Goal: Task Accomplishment & Management: Manage account settings

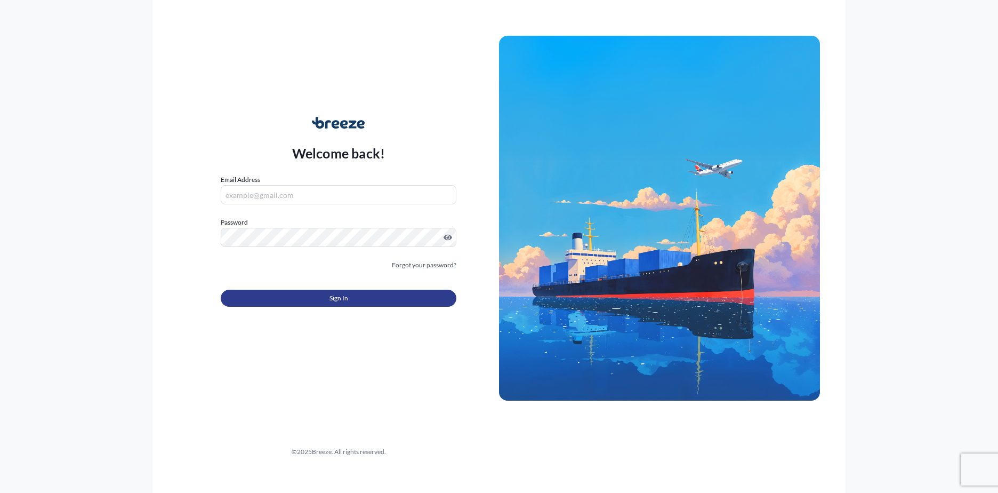
type input "[EMAIL_ADDRESS][DOMAIN_NAME]"
click at [336, 302] on span "Sign In" at bounding box center [338, 298] width 19 height 11
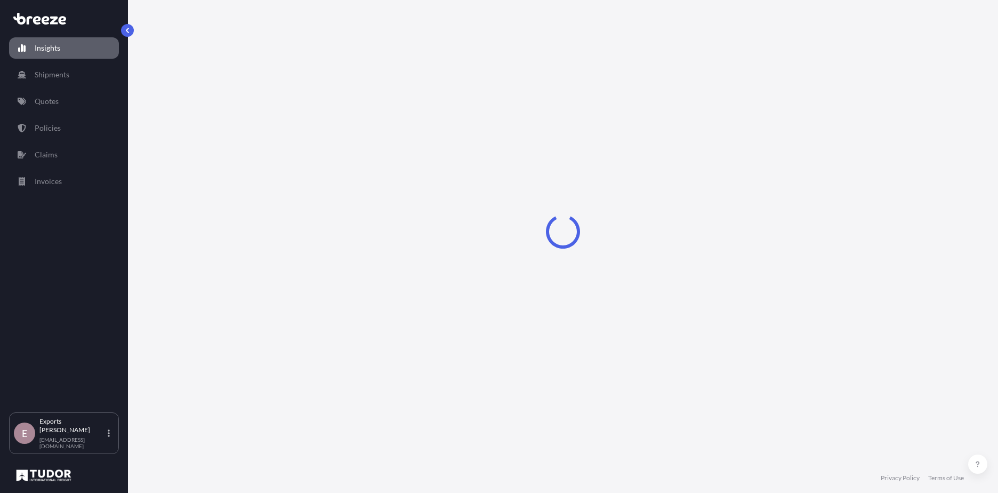
select select "2025"
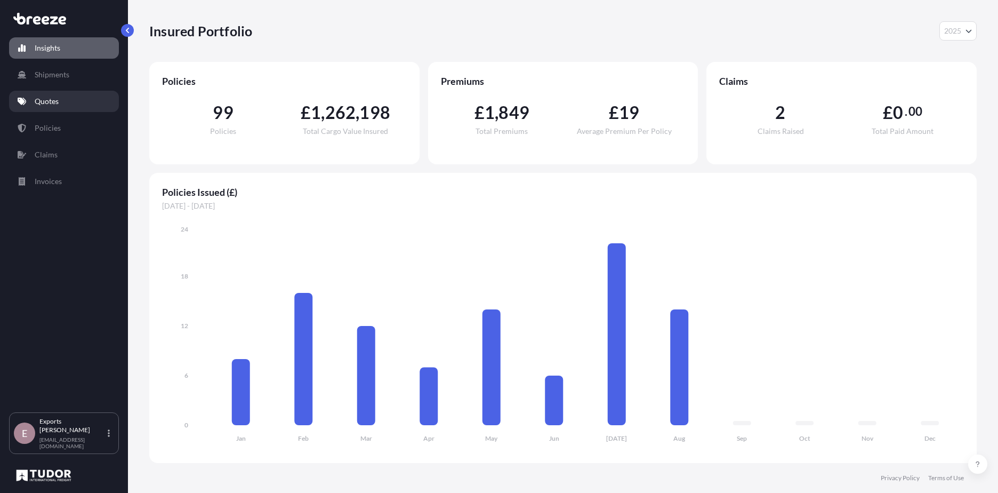
click at [51, 98] on p "Quotes" at bounding box center [47, 101] width 24 height 11
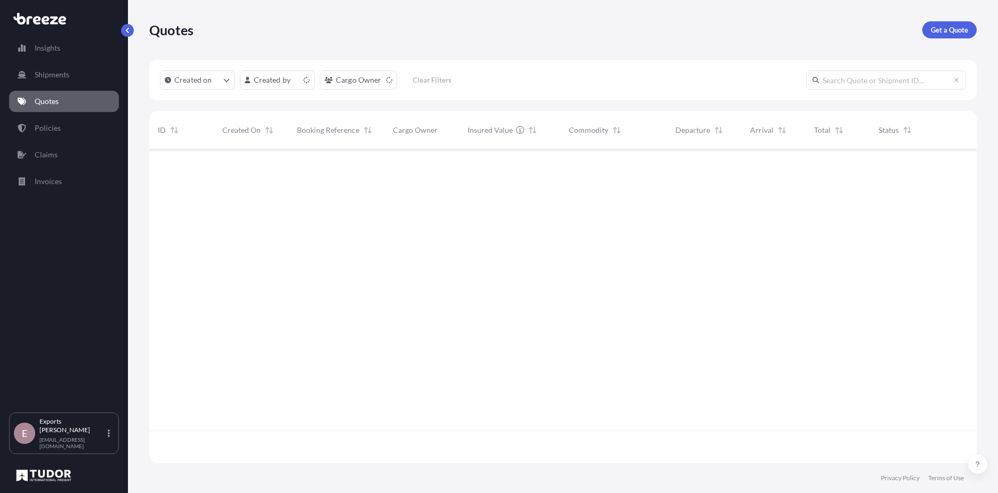
scroll to position [311, 819]
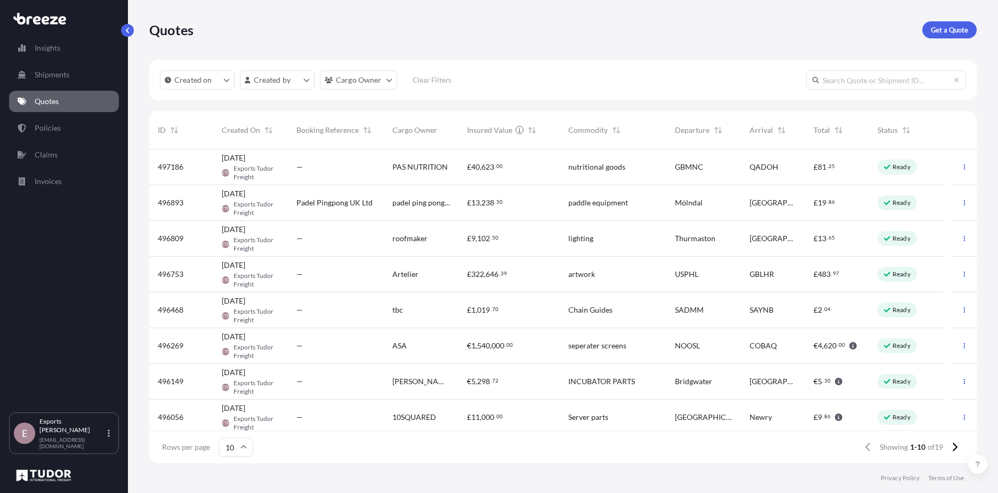
click at [449, 382] on span "[PERSON_NAME] INCUBATOR INC." at bounding box center [421, 381] width 58 height 11
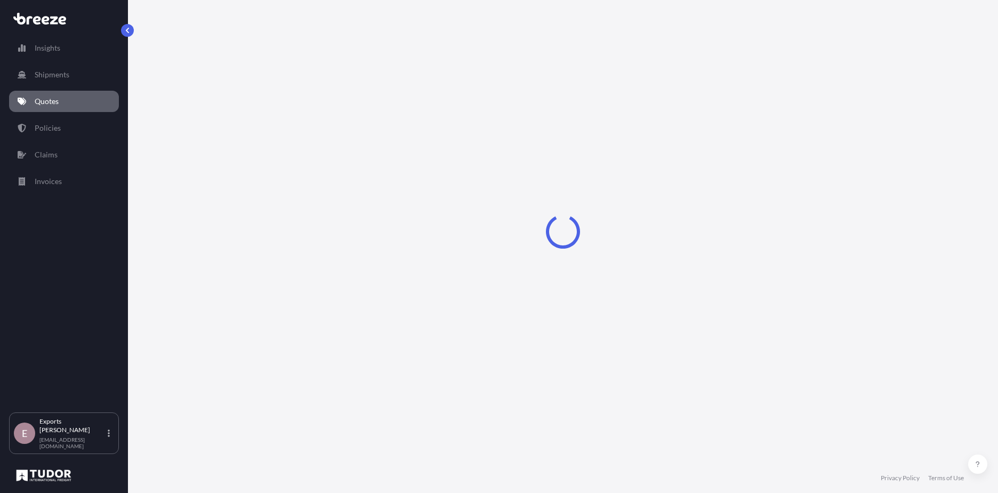
select select "Road"
select select "1"
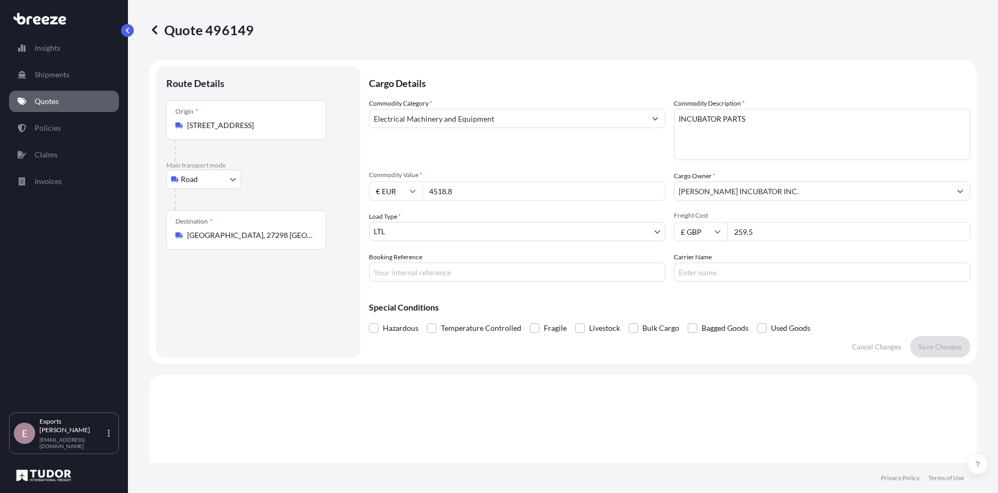
click at [259, 123] on input "[STREET_ADDRESS]" at bounding box center [250, 125] width 126 height 11
click at [243, 243] on div "Destination * [GEOGRAPHIC_DATA], 27298 [GEOGRAPHIC_DATA], [GEOGRAPHIC_DATA]" at bounding box center [246, 229] width 160 height 39
click at [243, 240] on input "[GEOGRAPHIC_DATA], 27298 [GEOGRAPHIC_DATA], [GEOGRAPHIC_DATA]" at bounding box center [250, 235] width 126 height 11
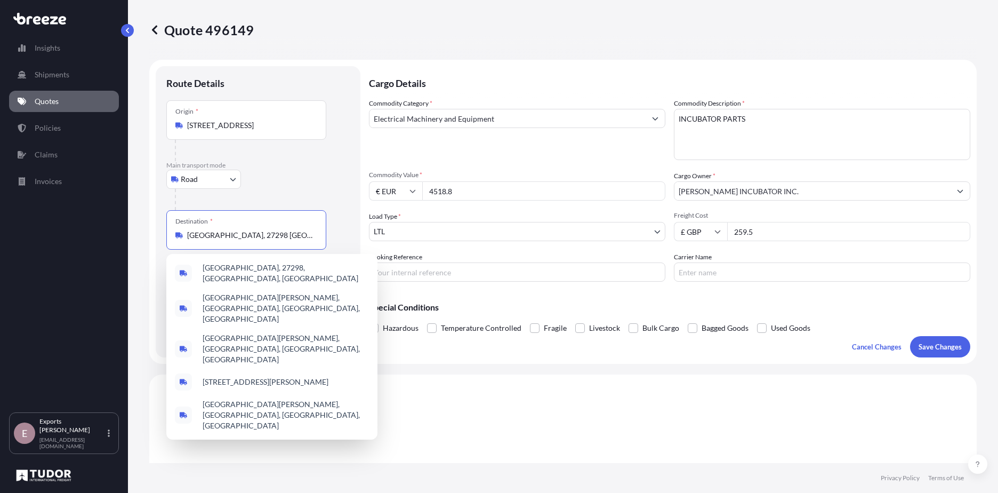
click at [209, 184] on body "1 option available. 5 options available. Insights Shipments Quotes Policies Cla…" at bounding box center [499, 246] width 998 height 493
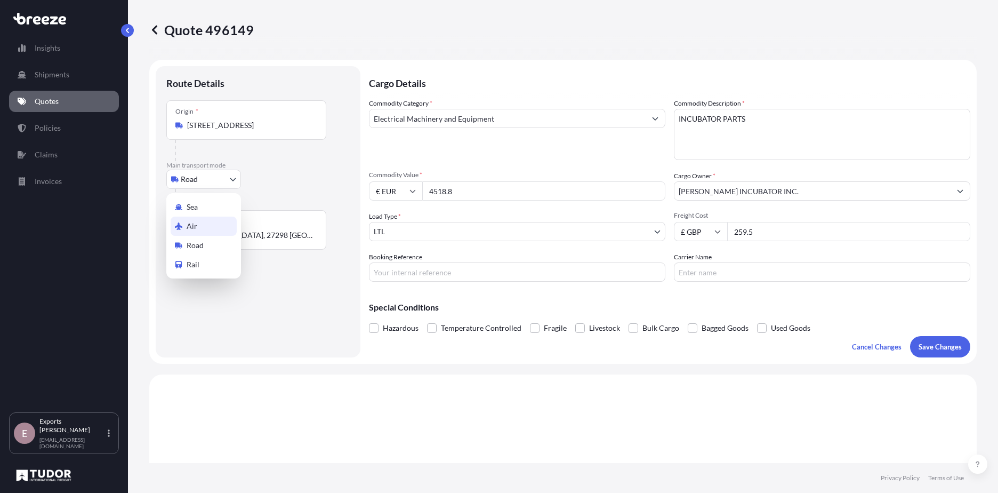
click at [199, 227] on div "Air" at bounding box center [204, 225] width 66 height 19
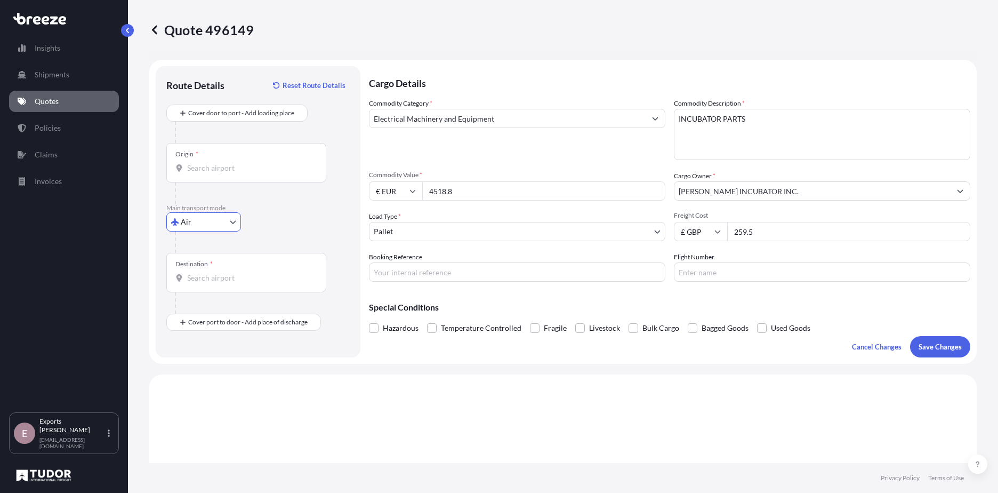
click at [229, 165] on input "Origin *" at bounding box center [250, 168] width 126 height 11
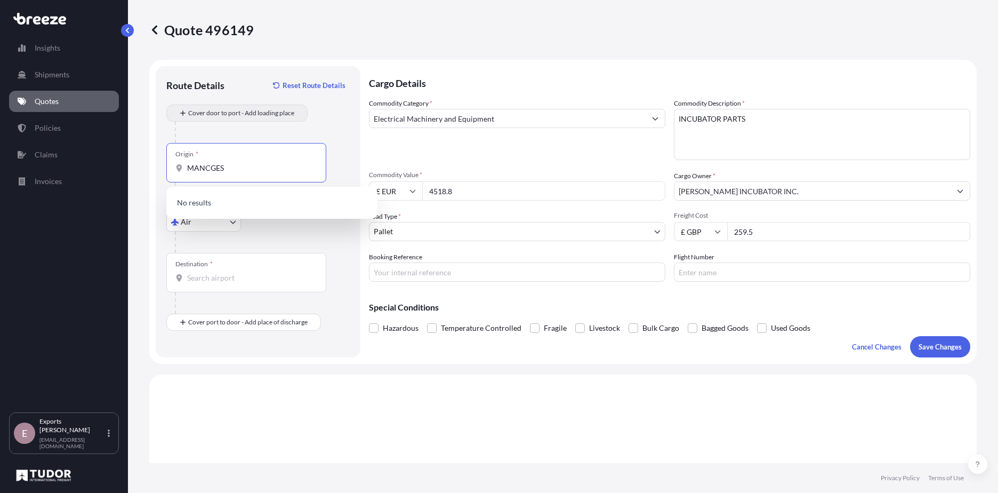
type input "MANCGES"
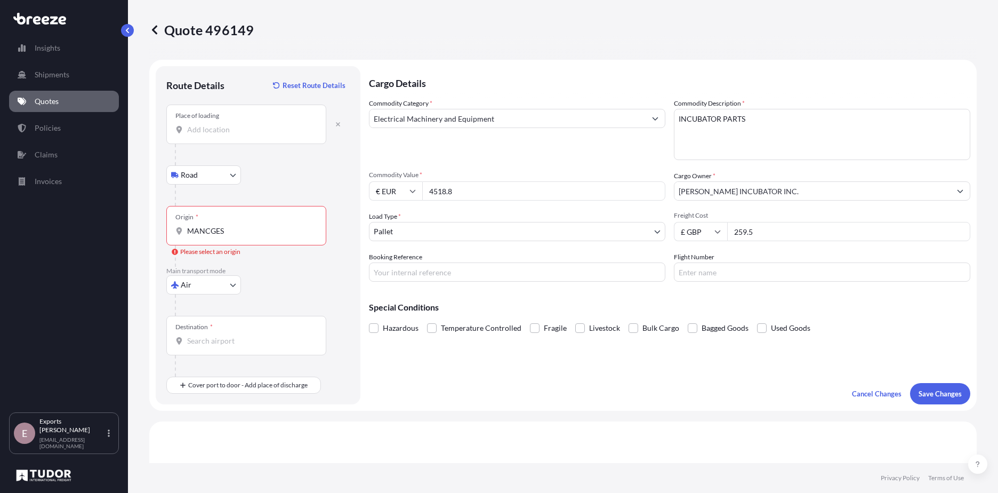
click at [225, 138] on div "Place of loading" at bounding box center [246, 123] width 160 height 39
click at [225, 135] on input "Place of loading" at bounding box center [250, 129] width 126 height 11
click at [221, 167] on span "[STREET_ADDRESS]" at bounding box center [276, 165] width 146 height 11
type input "[STREET_ADDRESS]"
click at [246, 221] on div "Origin * MANCGES" at bounding box center [246, 225] width 160 height 39
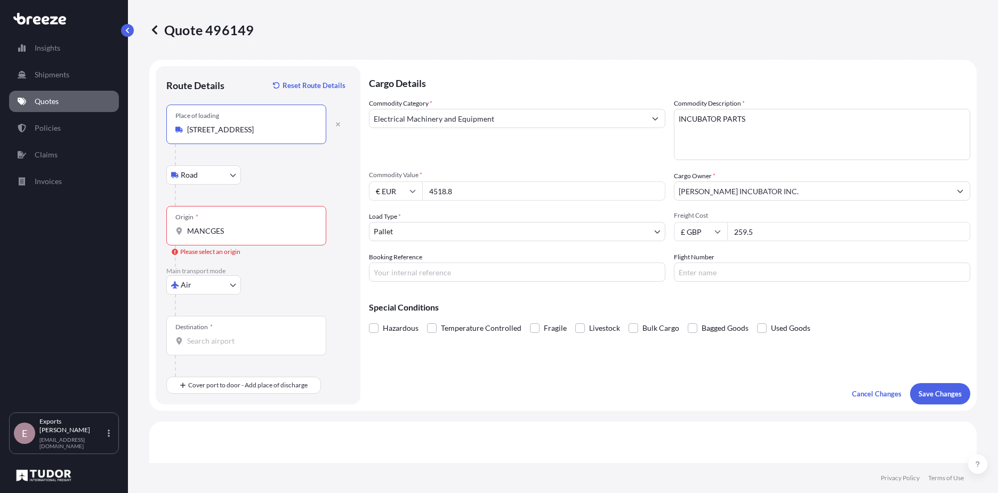
click at [246, 225] on input "MANCGES" at bounding box center [250, 230] width 126 height 11
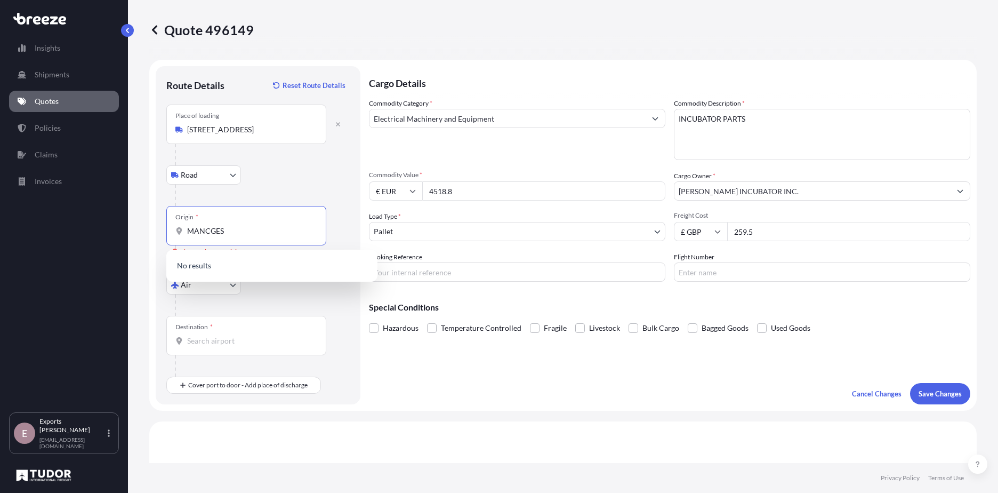
drag, startPoint x: 246, startPoint y: 231, endPoint x: 152, endPoint y: 214, distance: 95.3
click at [160, 231] on div "Route Details Reset Route Details Place of loading [GEOGRAPHIC_DATA] Rail Origi…" at bounding box center [258, 235] width 205 height 338
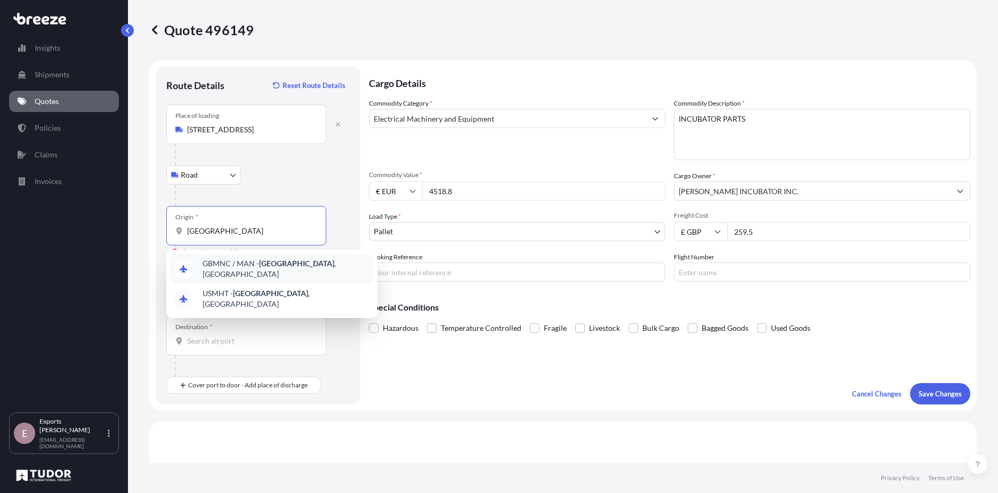
click at [247, 275] on div "GBMNC / MAN - [GEOGRAPHIC_DATA] , [GEOGRAPHIC_DATA]" at bounding box center [272, 269] width 203 height 30
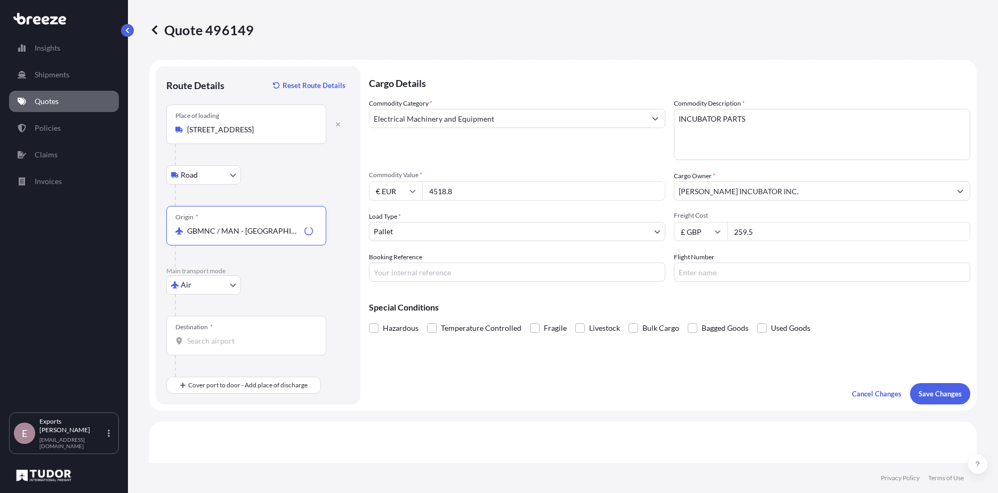
type input "GBMNC / MAN - [GEOGRAPHIC_DATA], [GEOGRAPHIC_DATA]"
click at [242, 329] on div "Destination *" at bounding box center [246, 335] width 160 height 39
click at [242, 335] on input "Destination *" at bounding box center [250, 340] width 126 height 11
type input "PHMNL - [GEOGRAPHIC_DATA], [GEOGRAPHIC_DATA]"
click at [486, 405] on form "Route Details Reset Route Details Place of loading [GEOGRAPHIC_DATA] Rail Origi…" at bounding box center [562, 235] width 827 height 351
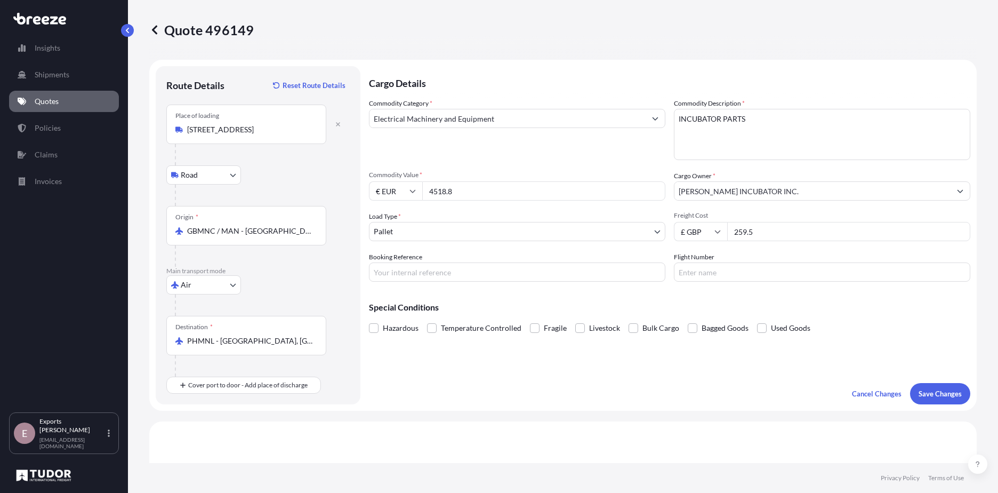
drag, startPoint x: 471, startPoint y: 196, endPoint x: 389, endPoint y: 197, distance: 82.1
click at [390, 197] on div "€ EUR 4518.8" at bounding box center [517, 190] width 296 height 19
type input "4480"
click at [398, 188] on input "€ EUR" at bounding box center [395, 190] width 53 height 19
click at [388, 263] on div "$ USD" at bounding box center [395, 265] width 45 height 20
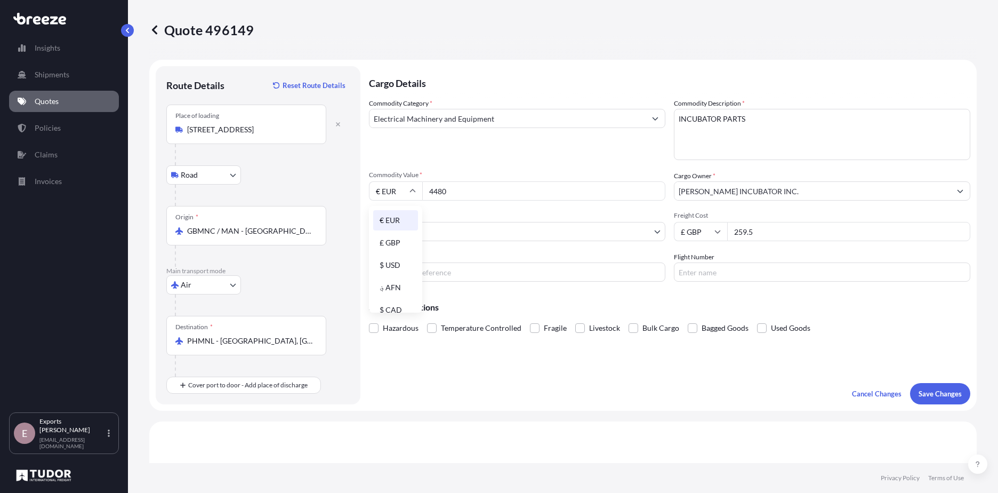
type input "$ USD"
drag, startPoint x: 779, startPoint y: 227, endPoint x: 639, endPoint y: 239, distance: 140.7
click at [643, 237] on div "Commodity Category * Electrical Machinery and Equipment Commodity Description *…" at bounding box center [669, 189] width 601 height 183
type input "687"
click at [941, 394] on p "Save Changes" at bounding box center [939, 393] width 43 height 11
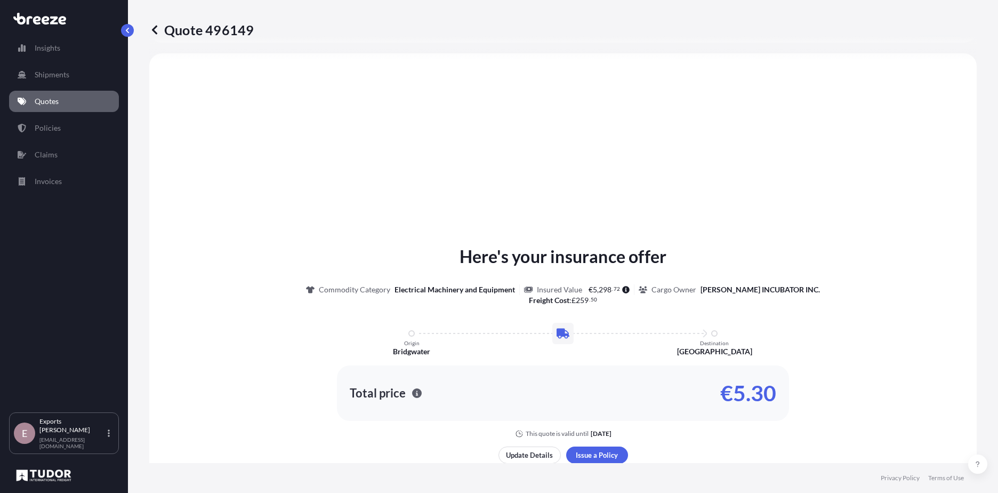
select select "Road"
select select "Air"
select select "1"
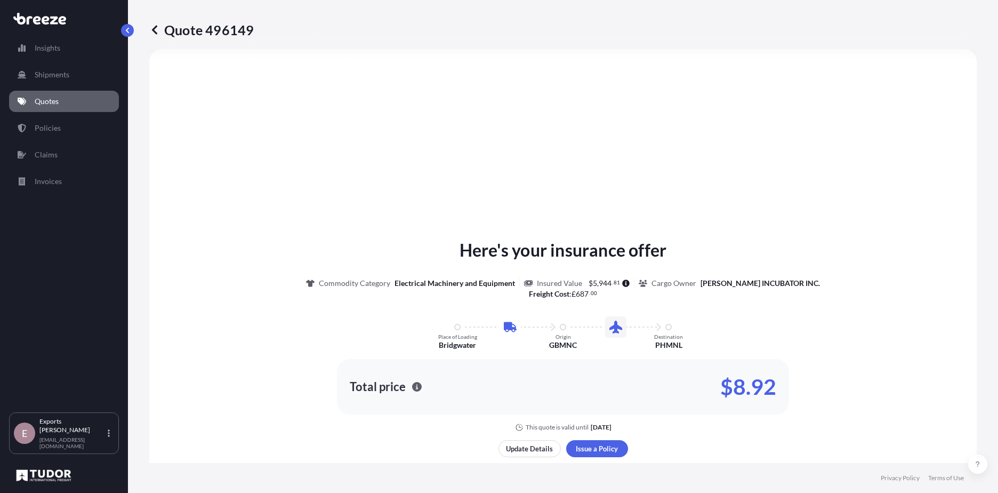
scroll to position [474, 0]
